Goal: Information Seeking & Learning: Find specific fact

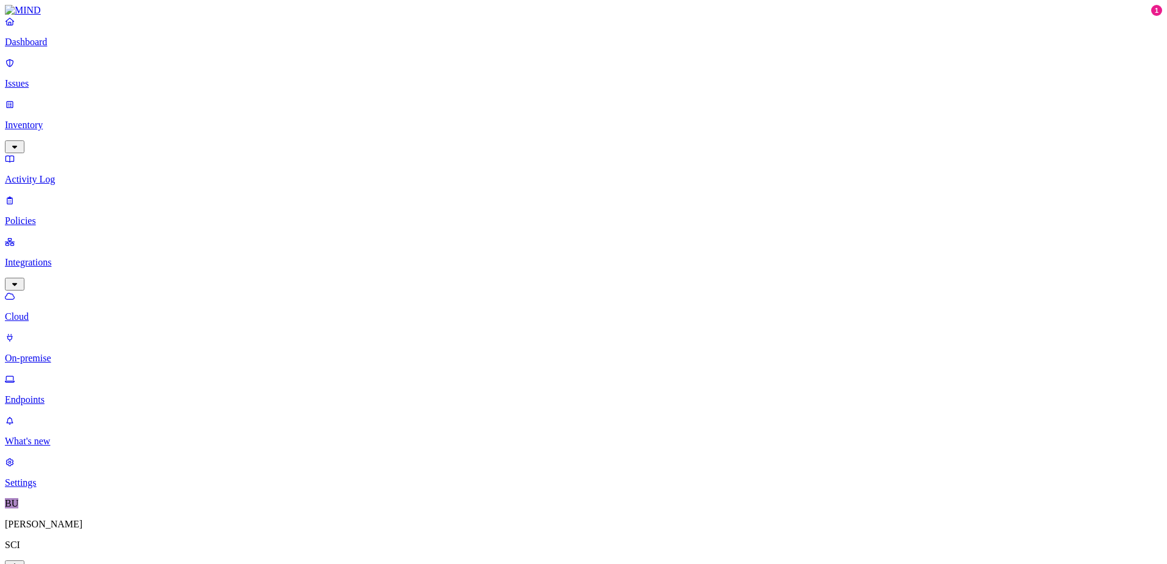
click at [38, 48] on p "Dashboard" at bounding box center [583, 42] width 1157 height 11
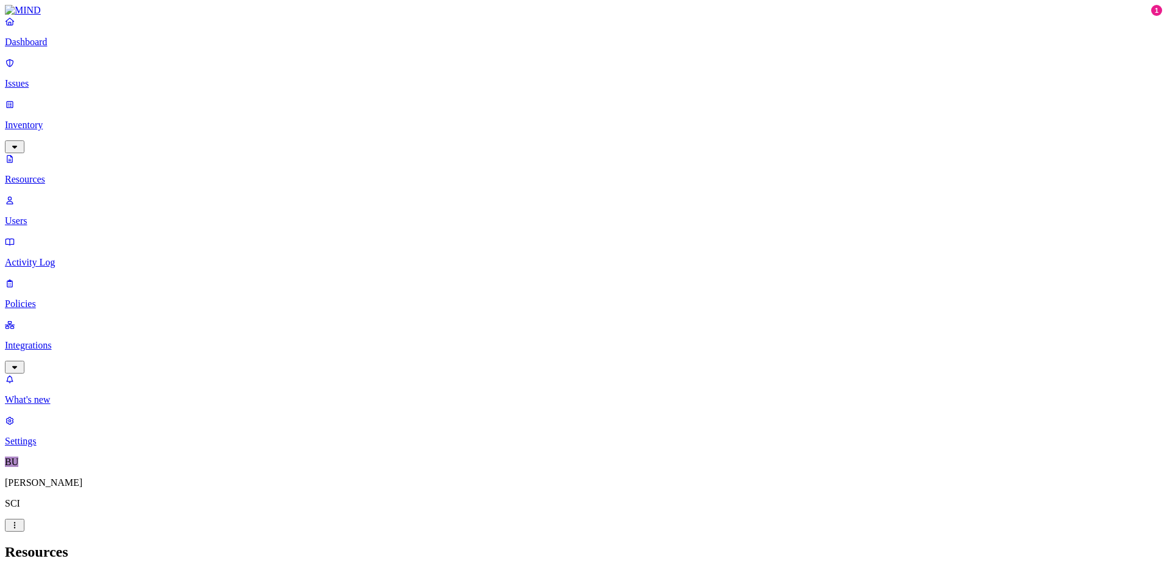
drag, startPoint x: 9, startPoint y: 276, endPoint x: 965, endPoint y: 10, distance: 992.1
click at [9, 276] on nav "Dashboard Issues Inventory Resources Users Activity Log Policies Integrations W…" at bounding box center [583, 231] width 1157 height 431
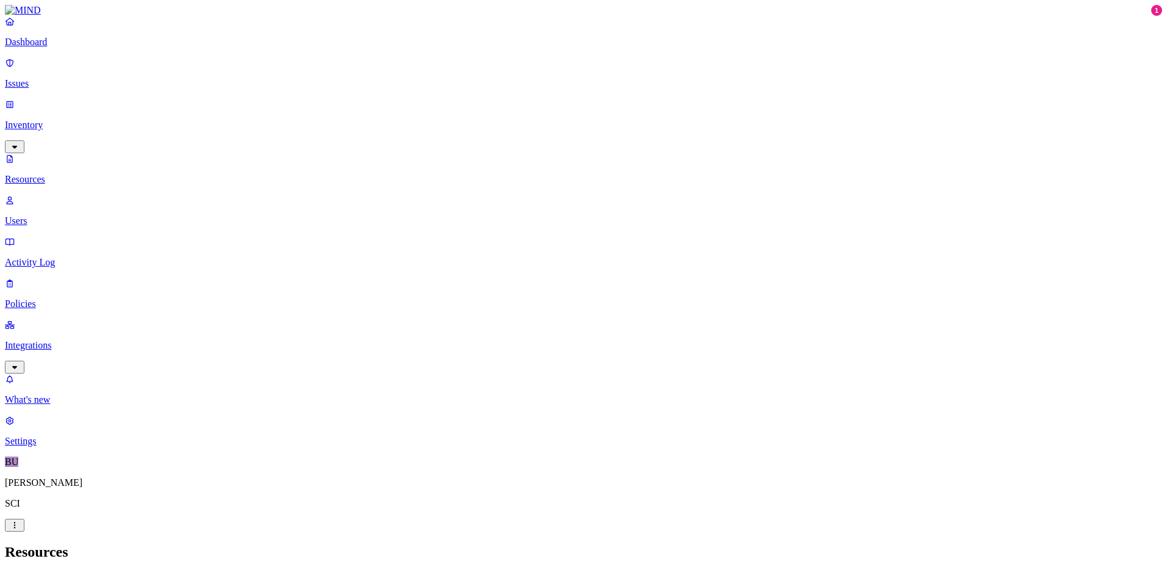
click at [45, 48] on p "Dashboard" at bounding box center [583, 42] width 1157 height 11
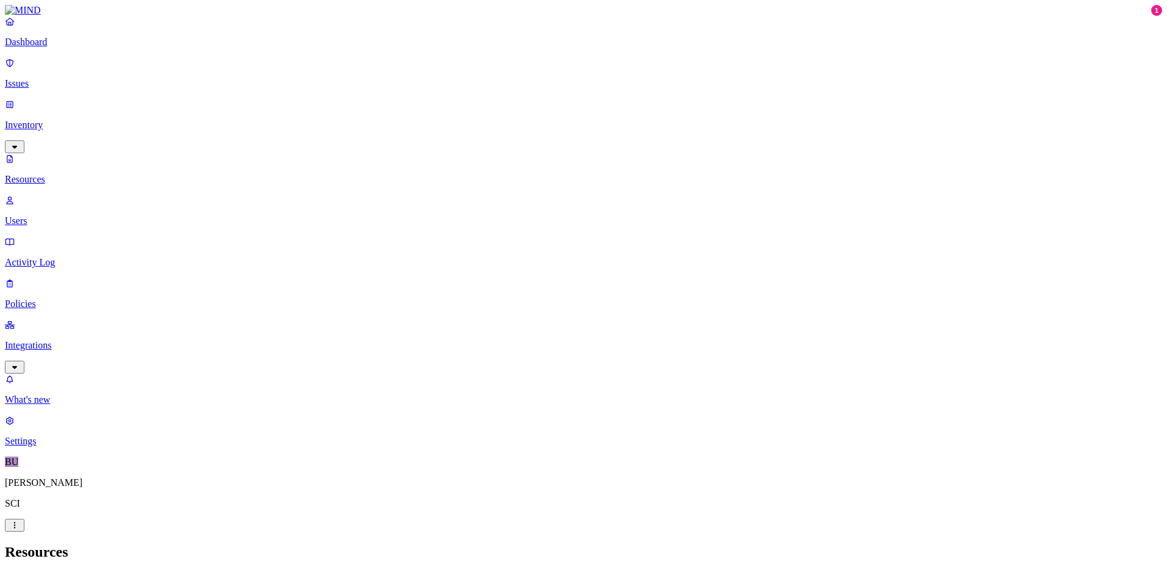
scroll to position [121, 0]
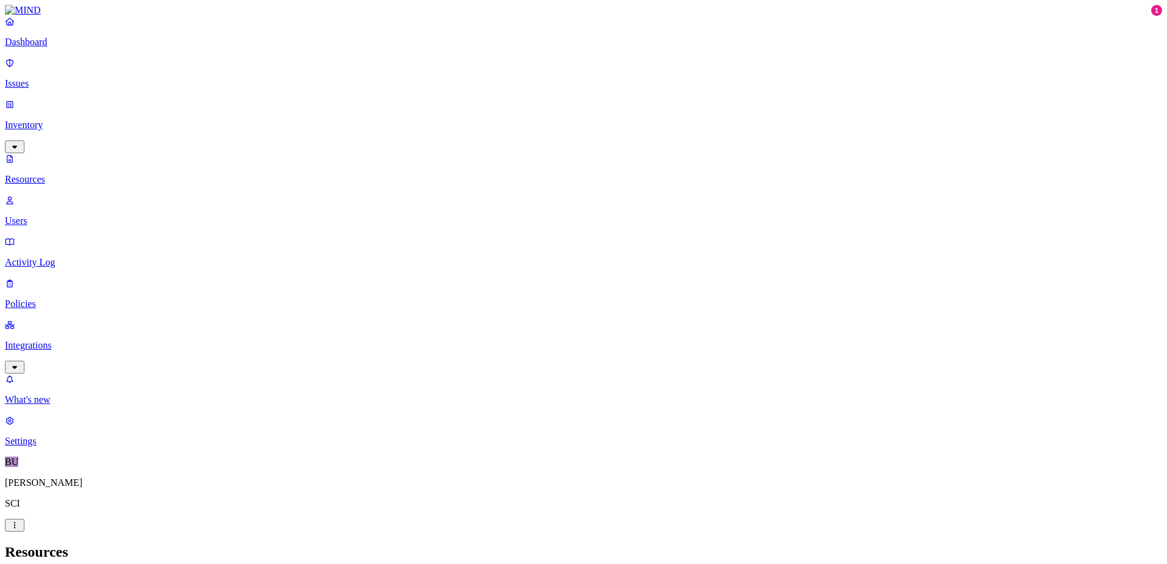
click at [62, 48] on p "Dashboard" at bounding box center [583, 42] width 1157 height 11
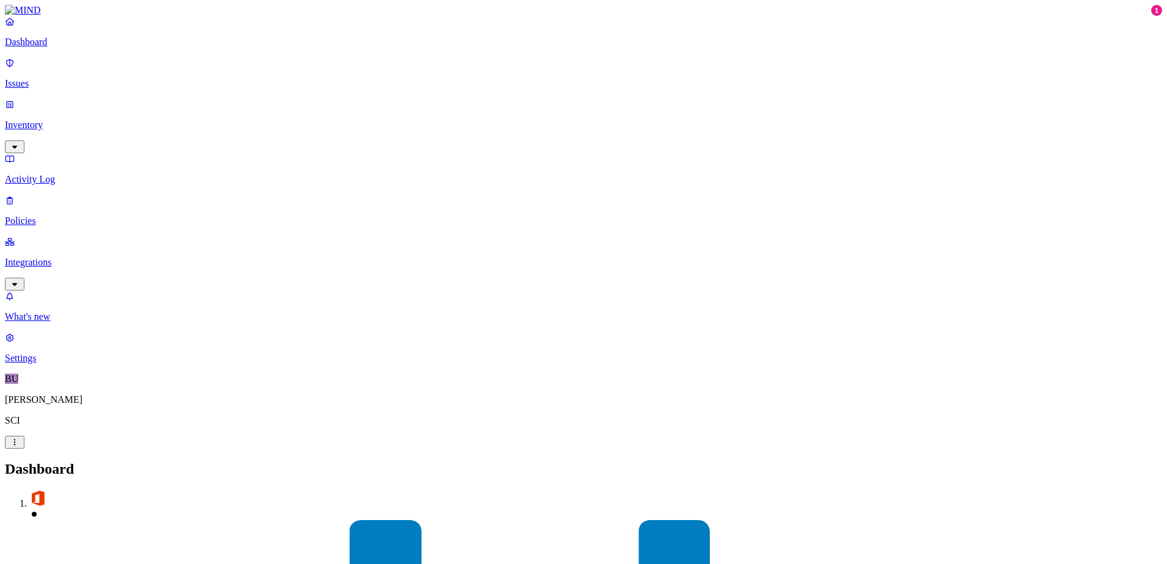
click at [46, 257] on p "Integrations" at bounding box center [583, 262] width 1157 height 11
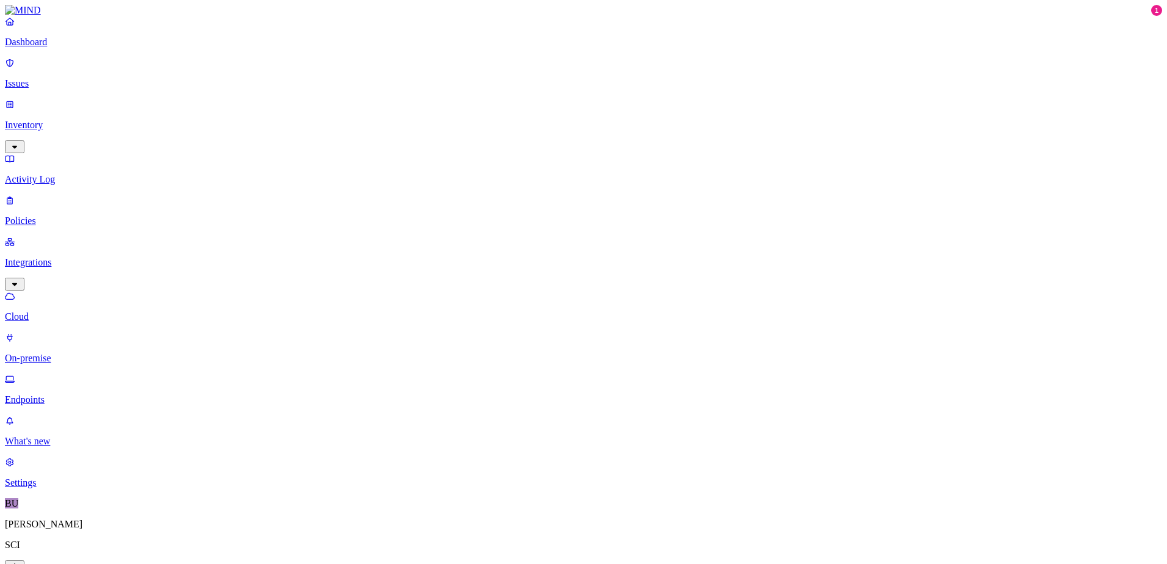
click at [52, 353] on p "On-premise" at bounding box center [583, 358] width 1157 height 11
click at [62, 48] on p "Dashboard" at bounding box center [583, 42] width 1157 height 11
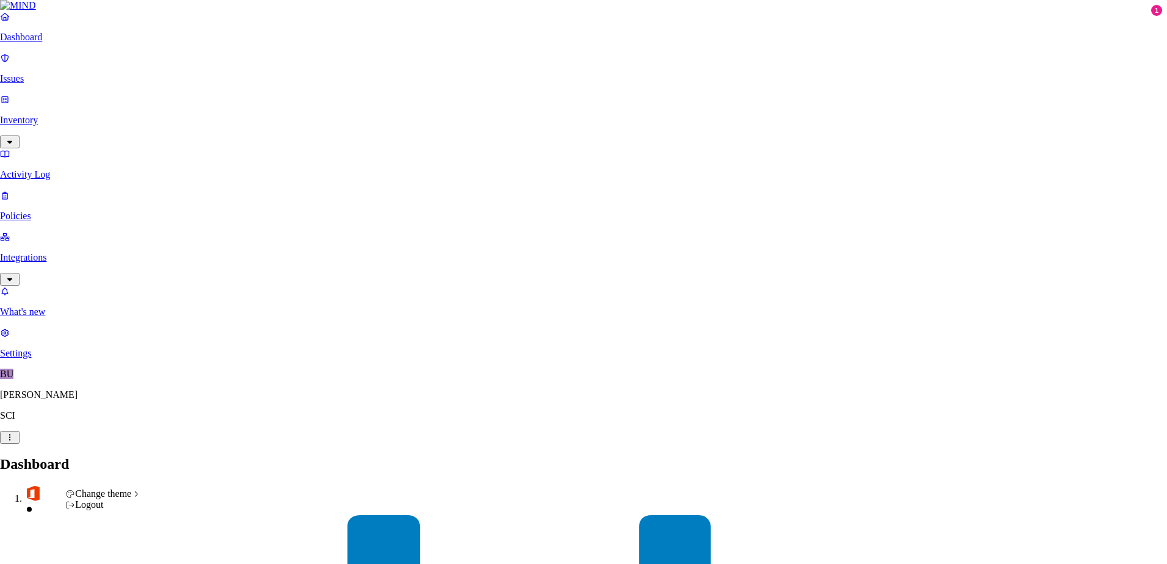
click at [103, 510] on div "Logout" at bounding box center [103, 504] width 76 height 11
